Goal: Information Seeking & Learning: Learn about a topic

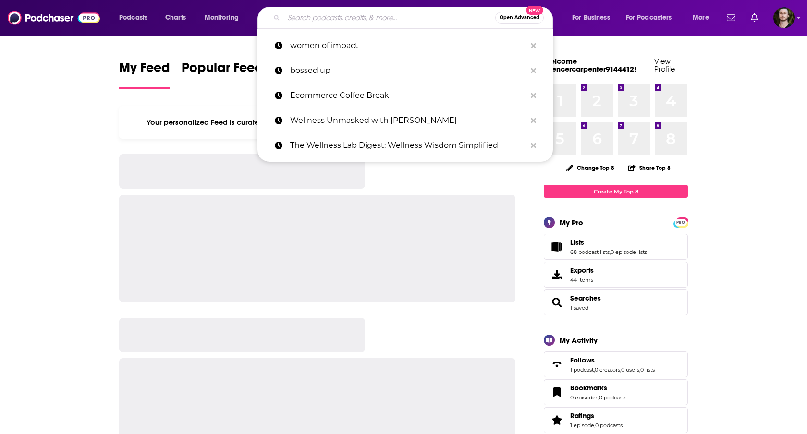
click at [372, 20] on input "Search podcasts, credits, & more..." at bounding box center [389, 17] width 211 height 15
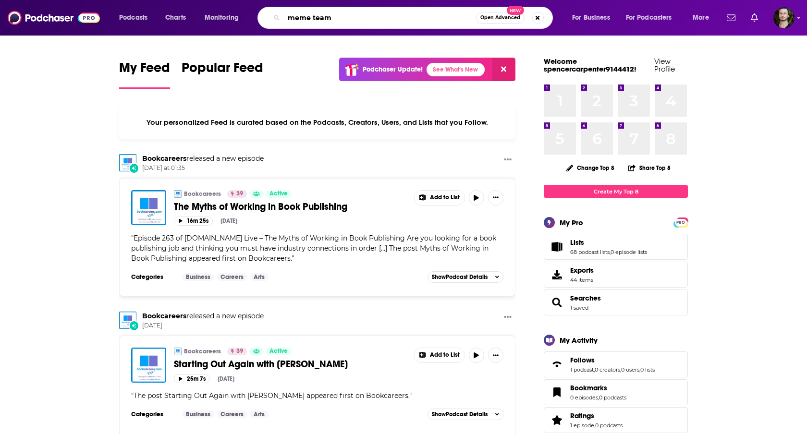
type input "meme team"
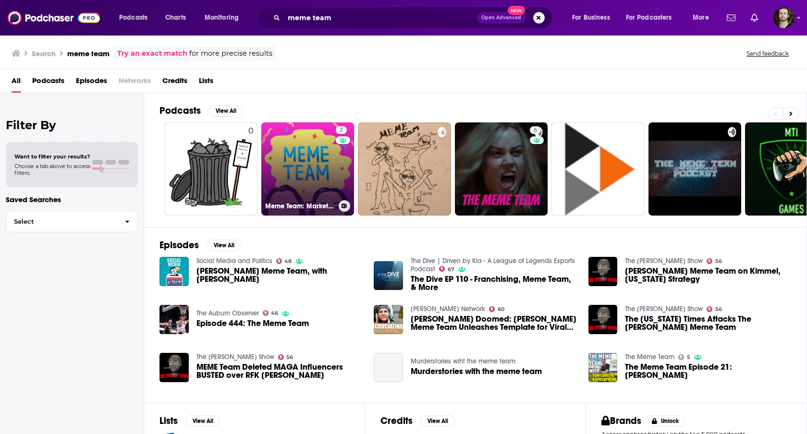
click at [313, 153] on link "7 Meme Team: Marketing, Business, and Culture" at bounding box center [307, 169] width 93 height 93
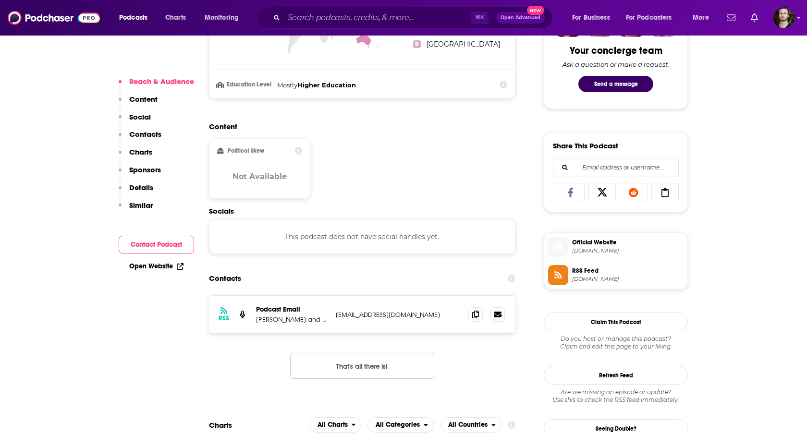
scroll to position [554, 0]
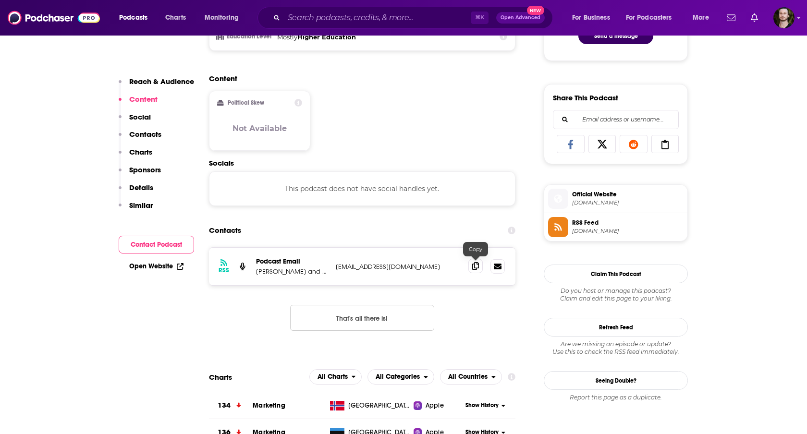
click at [474, 267] on icon at bounding box center [475, 266] width 7 height 8
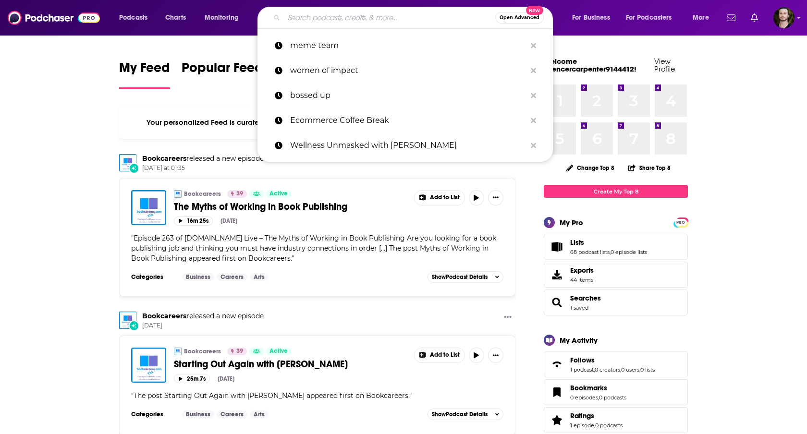
click at [347, 19] on input "Search podcasts, credits, & more..." at bounding box center [389, 17] width 211 height 15
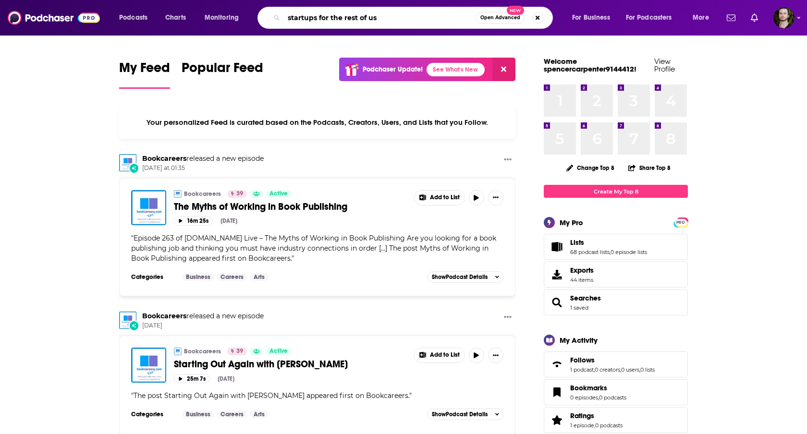
type input "startups for the rest of us"
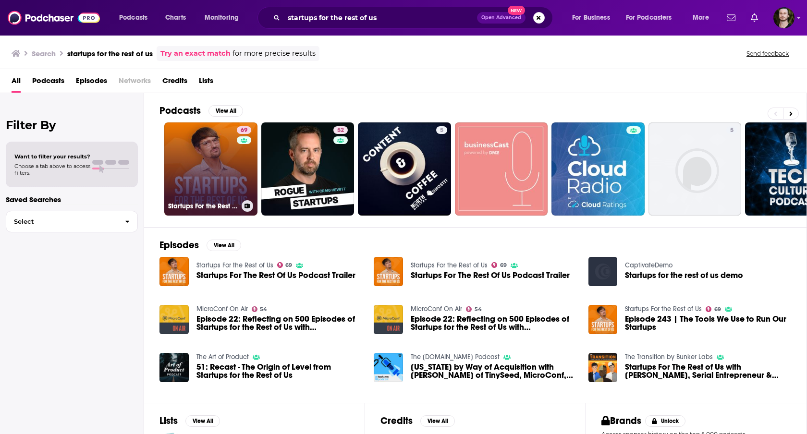
click at [211, 173] on link "69 Startups For the Rest of Us" at bounding box center [210, 169] width 93 height 93
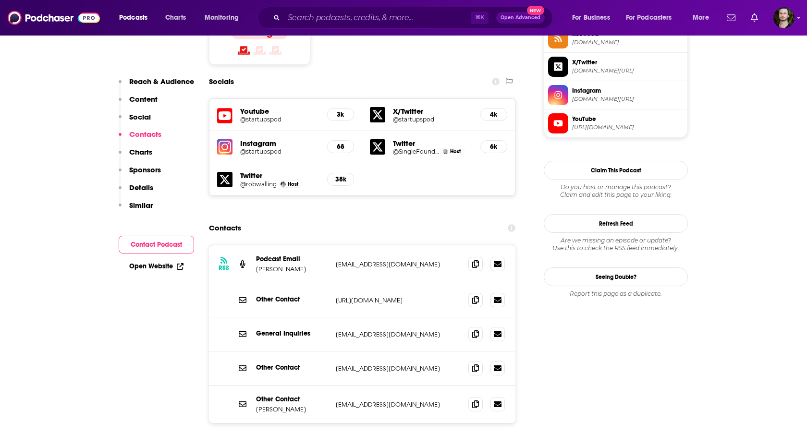
scroll to position [821, 0]
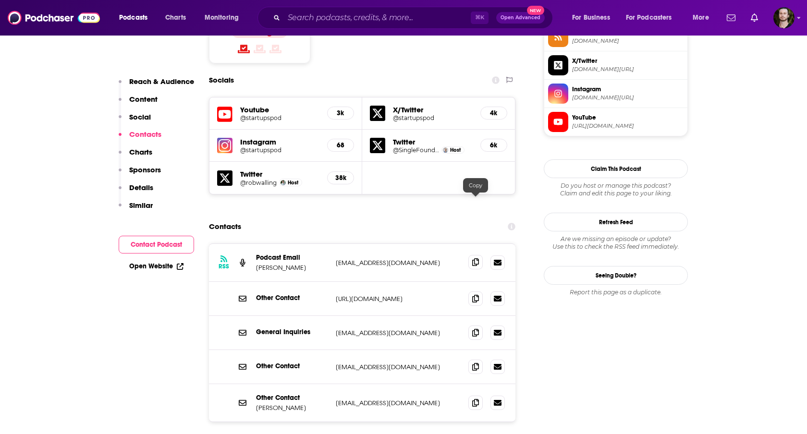
click at [478, 259] on icon at bounding box center [475, 263] width 7 height 8
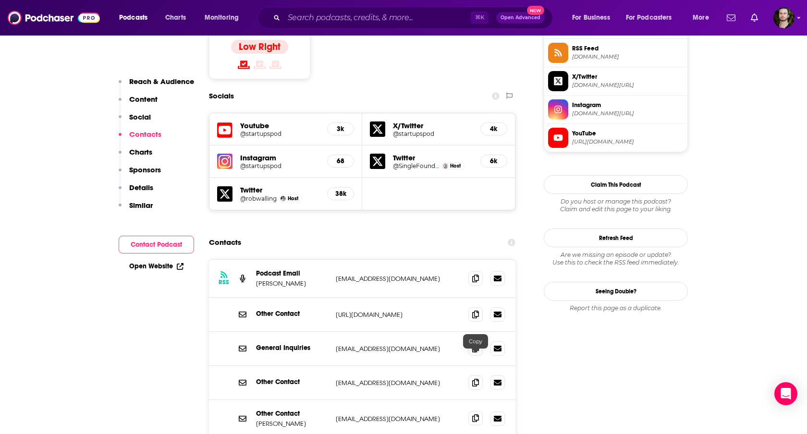
click at [477, 411] on span at bounding box center [475, 418] width 14 height 14
